Goal: Task Accomplishment & Management: Use online tool/utility

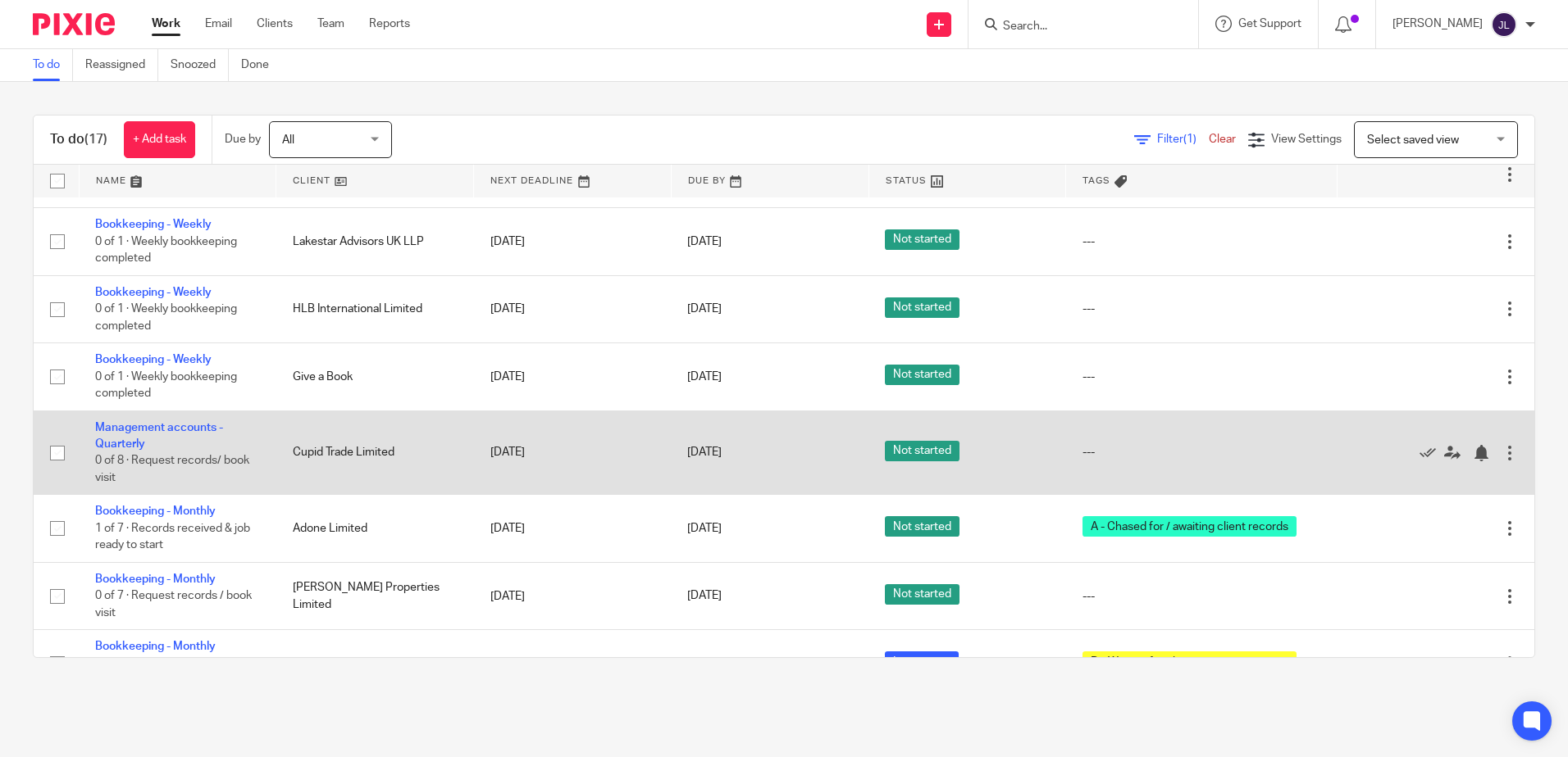
scroll to position [656, 0]
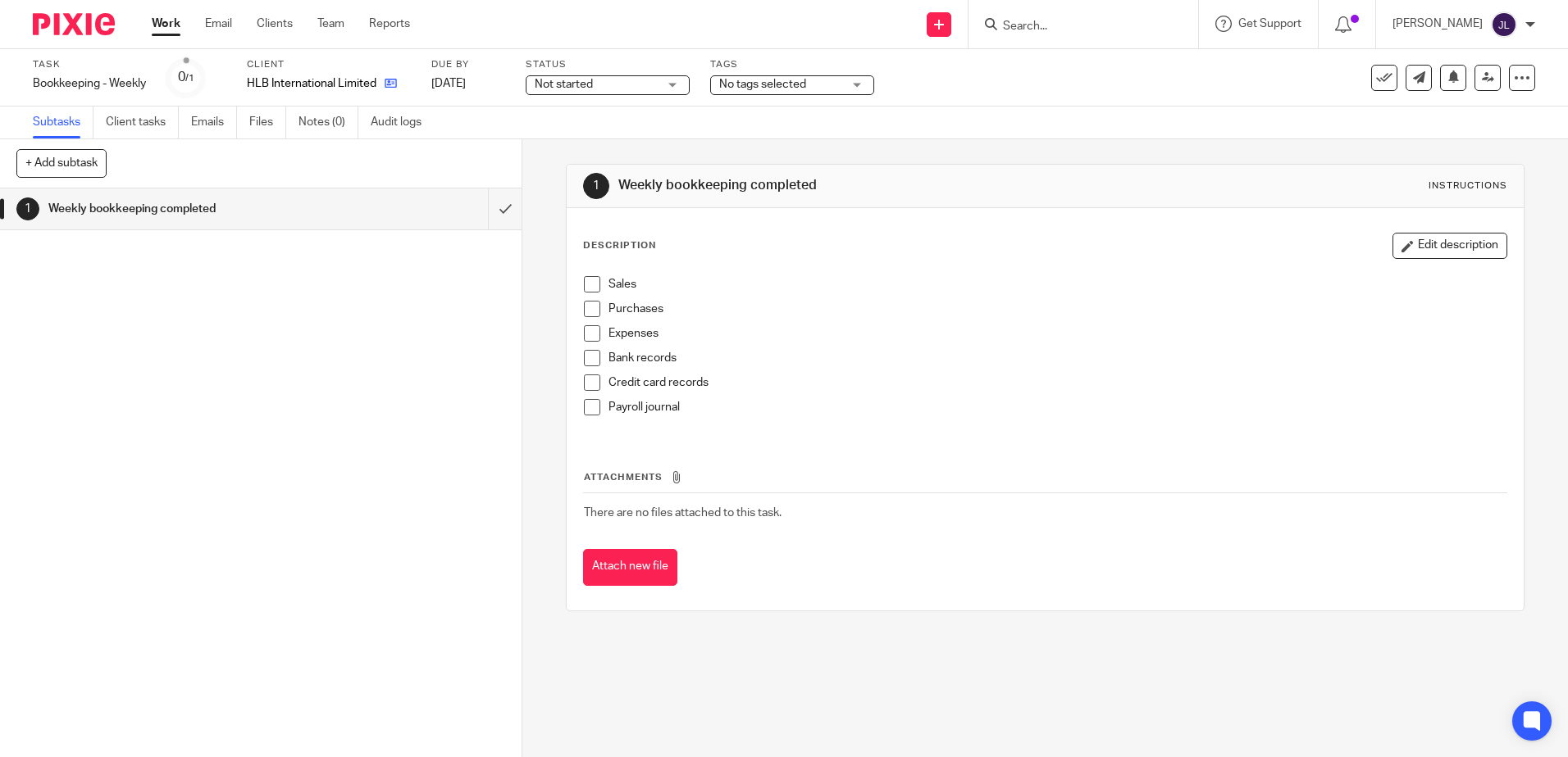
click at [385, 82] on link at bounding box center [386, 84] width 21 height 17
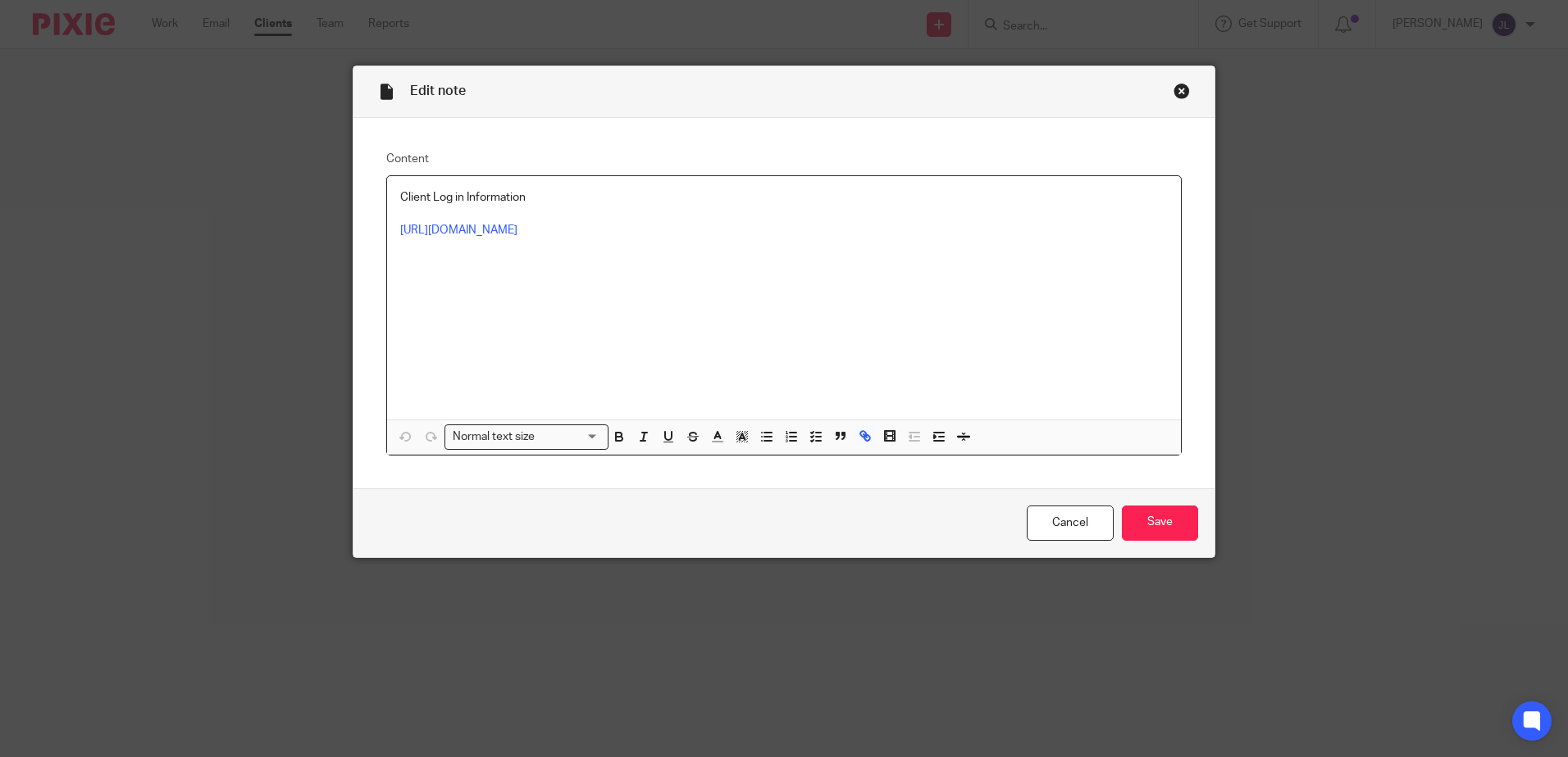
click at [581, 237] on p "https://cloudimanage.com/work/link/d/LLP!15266398.1" at bounding box center [783, 230] width 767 height 17
click at [517, 224] on link "https://cloudimanage.com/work/link/d/LLP!15266398.1" at bounding box center [458, 230] width 117 height 12
